Goal: Complete application form

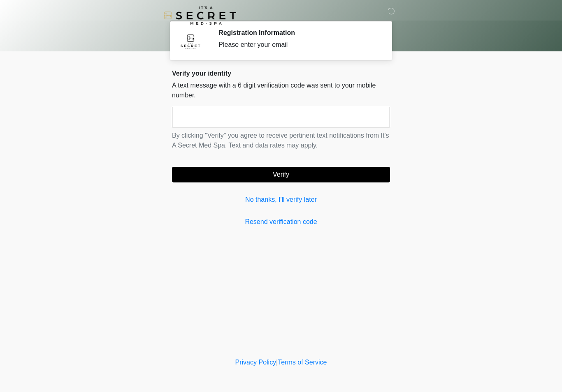
click at [216, 118] on input "text" at bounding box center [281, 117] width 218 height 21
type input "******"
click at [302, 180] on button "Verify" at bounding box center [281, 175] width 218 height 16
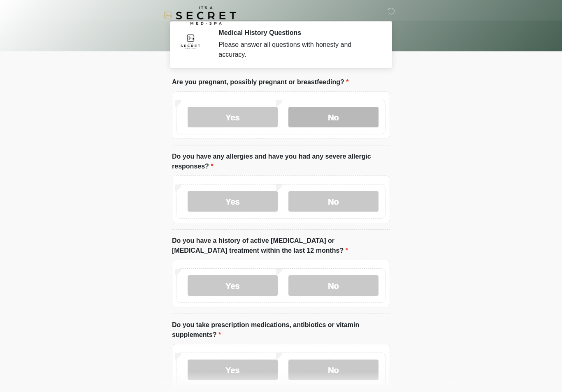
click at [338, 121] on label "No" at bounding box center [333, 117] width 90 height 21
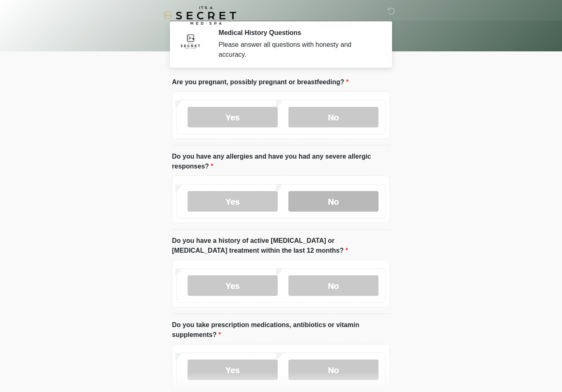
click at [337, 196] on label "No" at bounding box center [333, 201] width 90 height 21
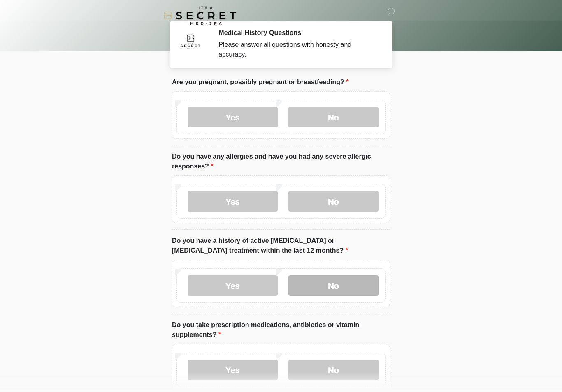
click at [335, 289] on label "No" at bounding box center [333, 286] width 90 height 21
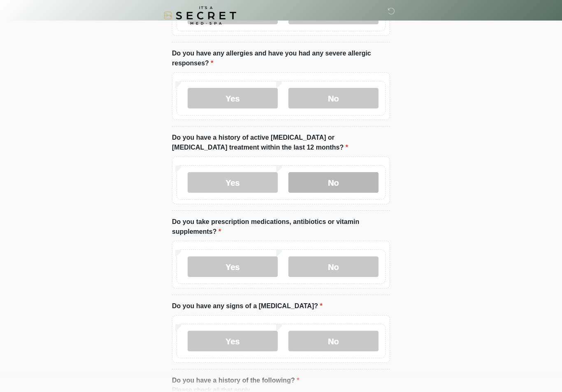
scroll to position [106, 0]
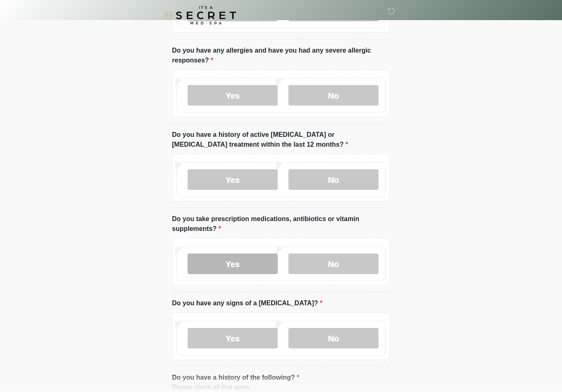
click at [243, 271] on label "Yes" at bounding box center [233, 264] width 90 height 21
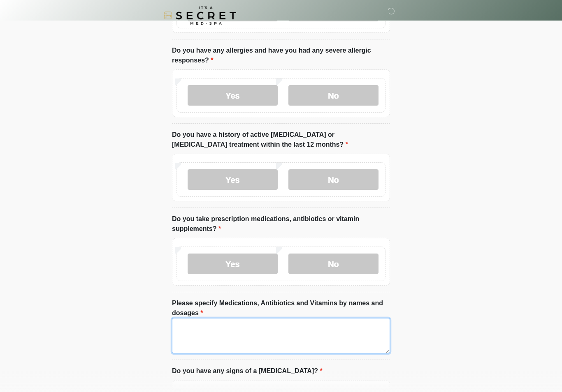
click at [192, 330] on textarea "Please specify Medications, Antibiotics and Vitamins by names and dosages" at bounding box center [281, 335] width 218 height 35
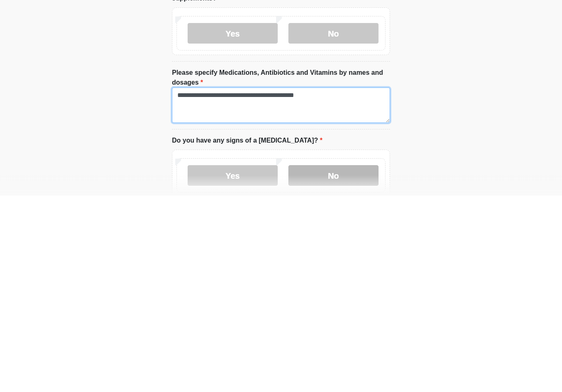
type textarea "**********"
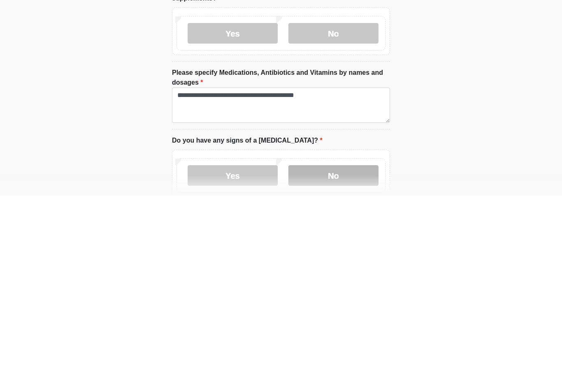
click at [329, 362] on label "No" at bounding box center [333, 372] width 90 height 21
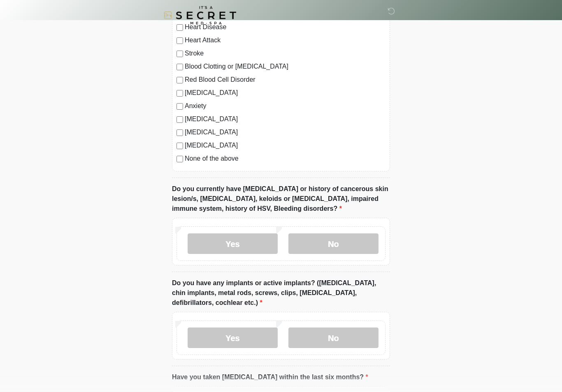
scroll to position [570, 0]
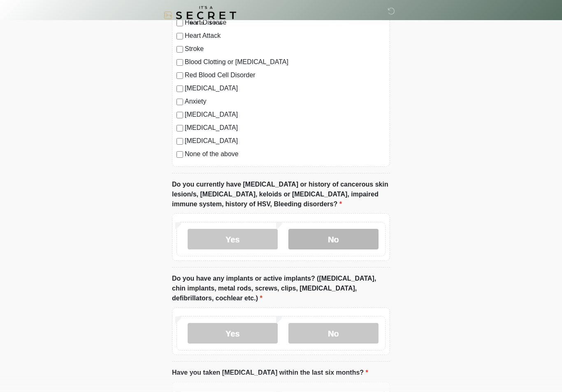
click at [334, 238] on label "No" at bounding box center [333, 239] width 90 height 21
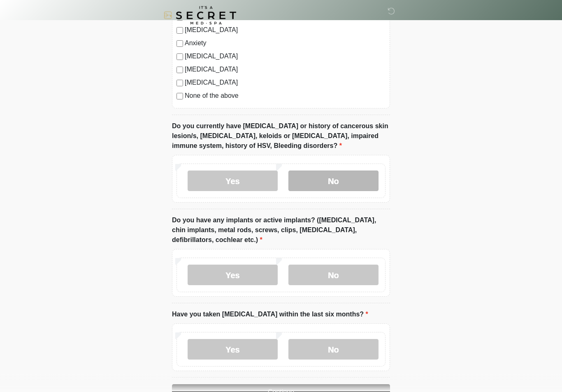
scroll to position [631, 0]
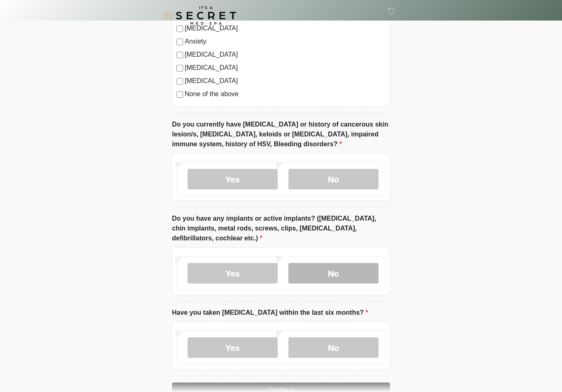
click at [338, 272] on label "No" at bounding box center [333, 273] width 90 height 21
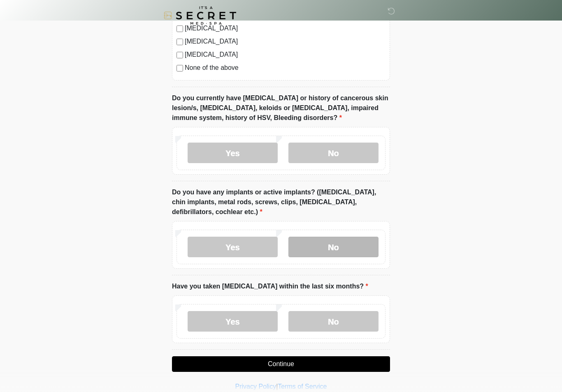
scroll to position [667, 0]
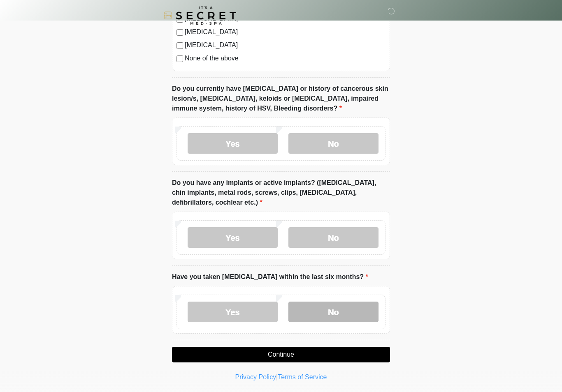
click at [336, 315] on label "No" at bounding box center [333, 312] width 90 height 21
click at [302, 354] on button "Continue" at bounding box center [281, 355] width 218 height 16
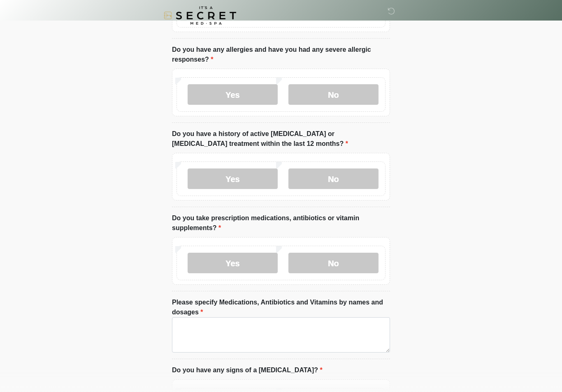
scroll to position [0, 0]
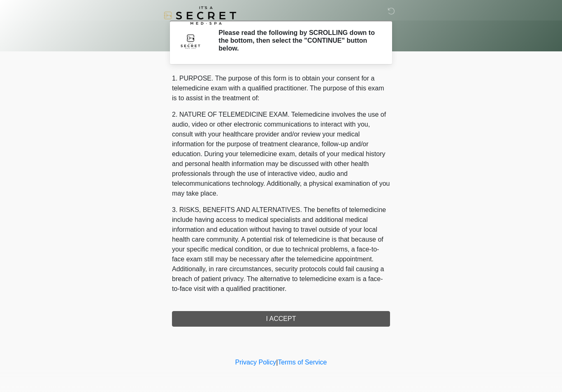
click at [296, 317] on div "1. PURPOSE. The purpose of this form is to obtain your consent for a telemedici…" at bounding box center [281, 200] width 218 height 253
click at [301, 322] on div "1. PURPOSE. The purpose of this form is to obtain your consent for a telemedici…" at bounding box center [281, 200] width 218 height 253
click at [289, 321] on div "1. PURPOSE. The purpose of this form is to obtain your consent for a telemedici…" at bounding box center [281, 200] width 218 height 253
click at [258, 320] on div "1. PURPOSE. The purpose of this form is to obtain your consent for a telemedici…" at bounding box center [281, 200] width 218 height 253
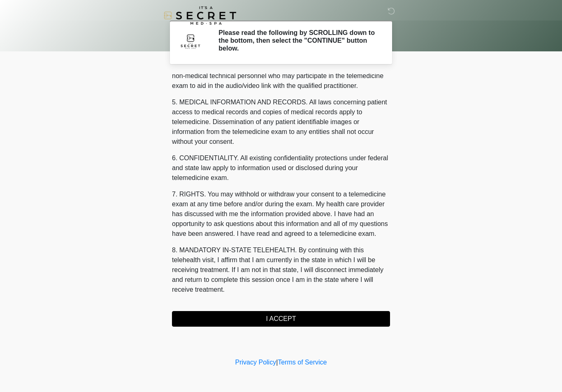
scroll to position [249, 0]
click at [283, 320] on button "I ACCEPT" at bounding box center [281, 319] width 218 height 16
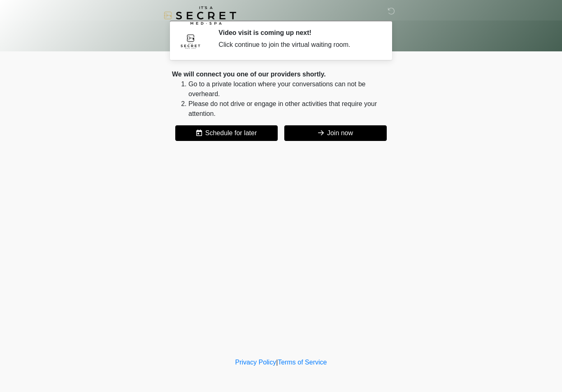
click at [329, 137] on button "Join now" at bounding box center [335, 133] width 102 height 16
